Goal: Task Accomplishment & Management: Manage account settings

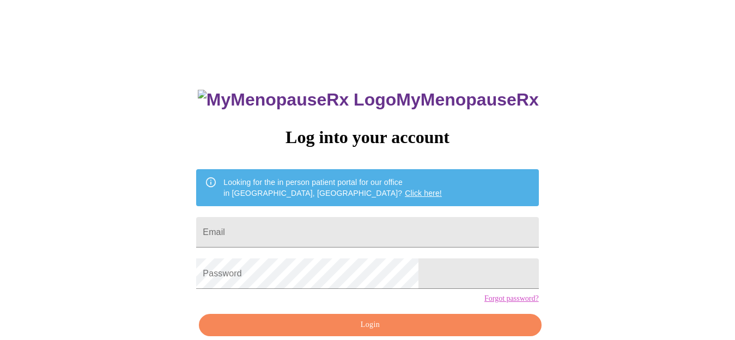
scroll to position [52, 0]
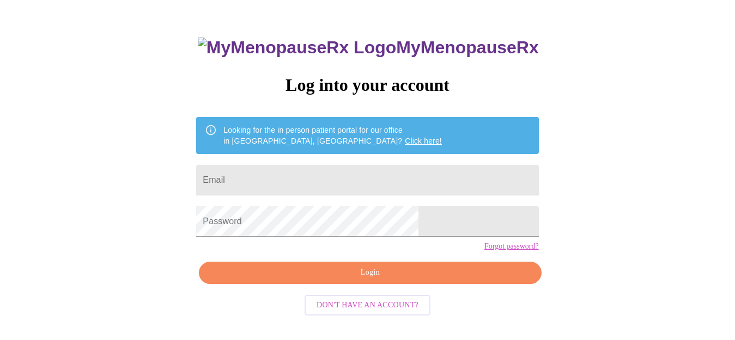
scroll to position [52, 0]
click at [353, 182] on input "Email" at bounding box center [367, 180] width 342 height 30
type input "[EMAIL_ADDRESS][DOMAIN_NAME]"
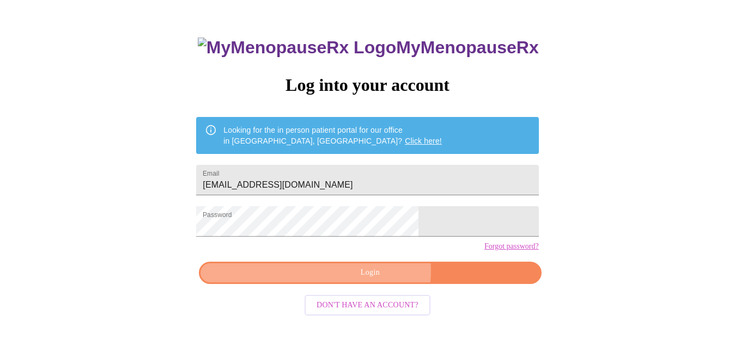
click at [375, 280] on span "Login" at bounding box center [369, 273] width 317 height 14
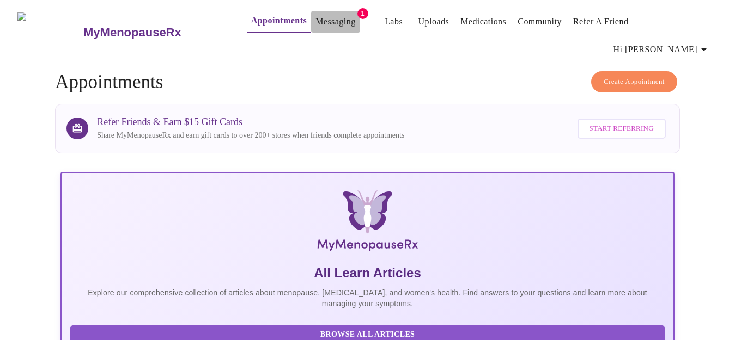
click at [315, 22] on link "Messaging" at bounding box center [335, 21] width 40 height 15
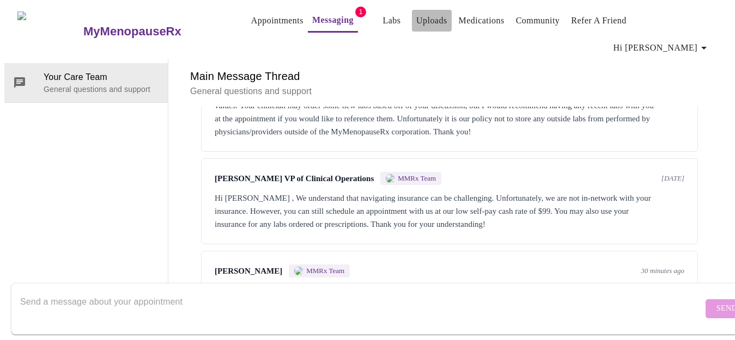
click at [420, 26] on link "Uploads" at bounding box center [431, 20] width 31 height 15
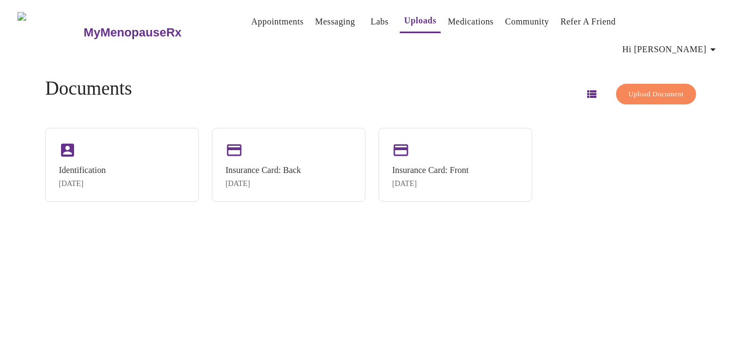
click at [716, 48] on icon "button" at bounding box center [712, 49] width 5 height 3
click at [696, 82] on li "Log out" at bounding box center [702, 82] width 50 height 20
